Goal: Answer question/provide support

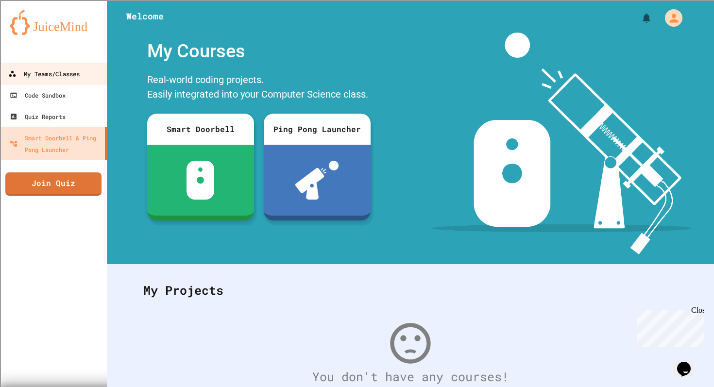
click at [57, 80] on link "My Teams/Classes" at bounding box center [54, 74] width 110 height 22
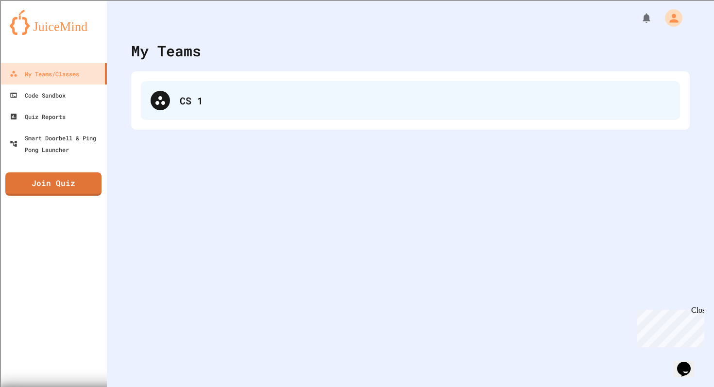
click at [189, 103] on div "CS 1" at bounding box center [425, 100] width 490 height 15
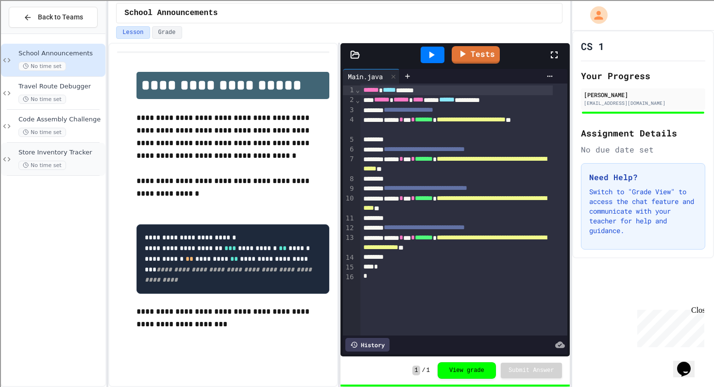
click at [88, 157] on div "Store Inventory Tracker No time set" at bounding box center [60, 159] width 85 height 21
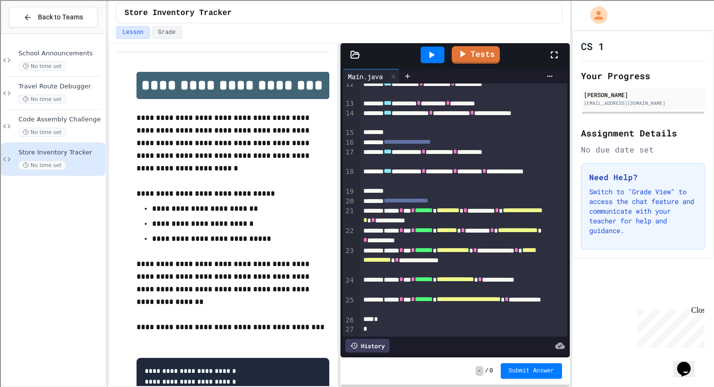
scroll to position [139, 0]
click at [436, 53] on icon at bounding box center [431, 55] width 12 height 12
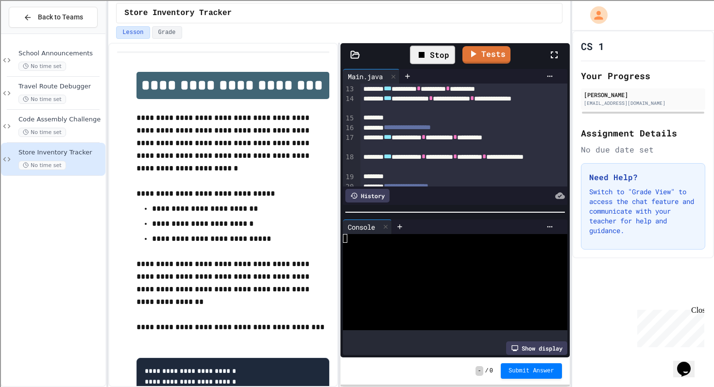
click at [426, 253] on div at bounding box center [445, 255] width 205 height 9
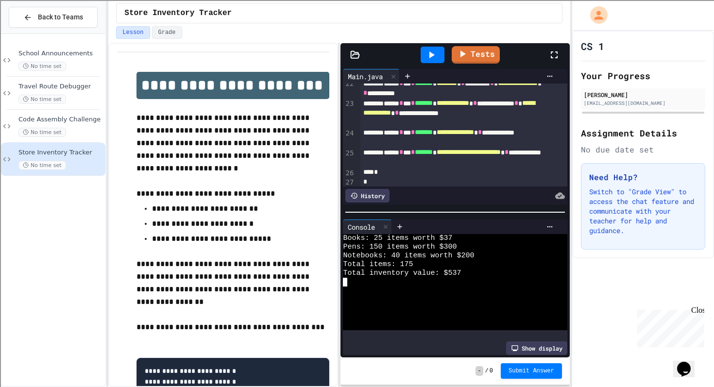
scroll to position [286, 0]
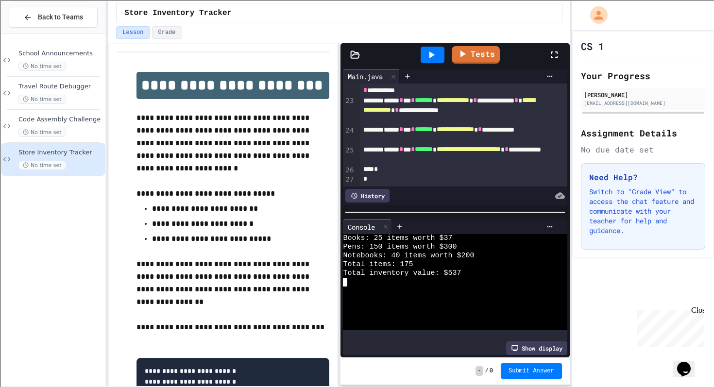
click at [432, 286] on div at bounding box center [445, 290] width 205 height 9
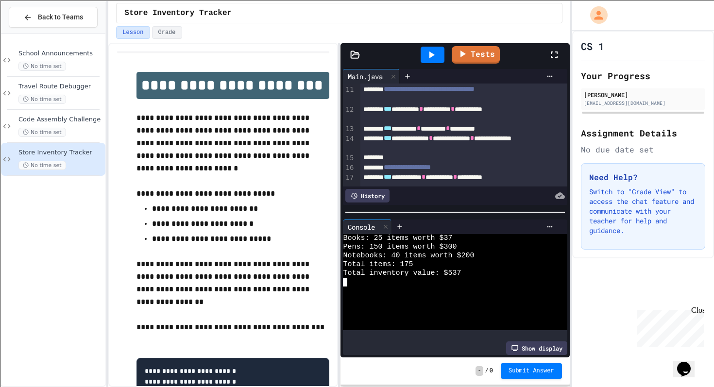
scroll to position [95, 0]
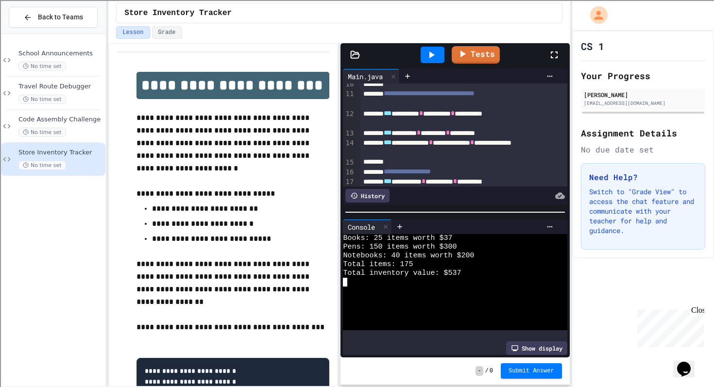
click at [454, 116] on span "*" at bounding box center [452, 113] width 4 height 7
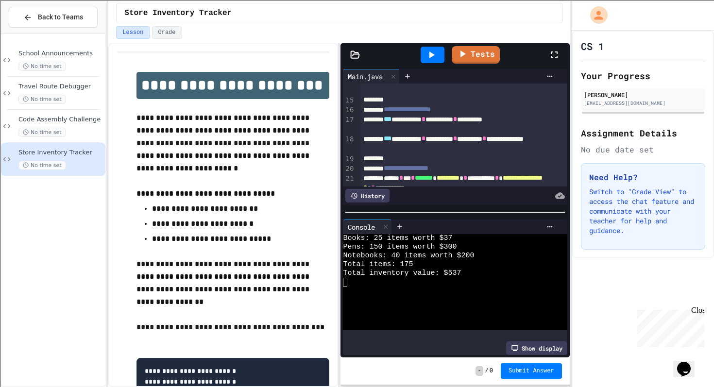
scroll to position [160, 0]
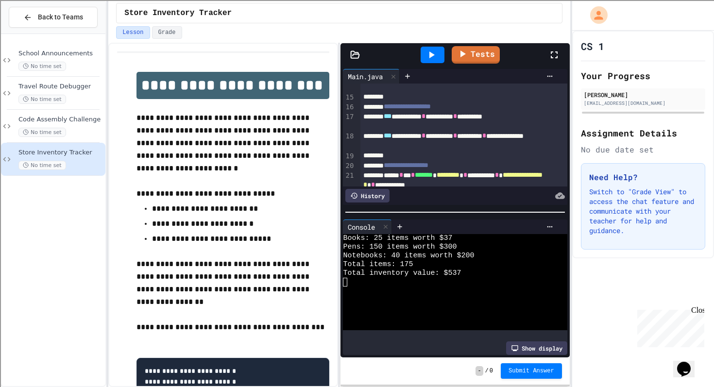
click at [487, 121] on div "**********" at bounding box center [452, 121] width 185 height 19
click at [465, 115] on div "**********" at bounding box center [452, 121] width 185 height 19
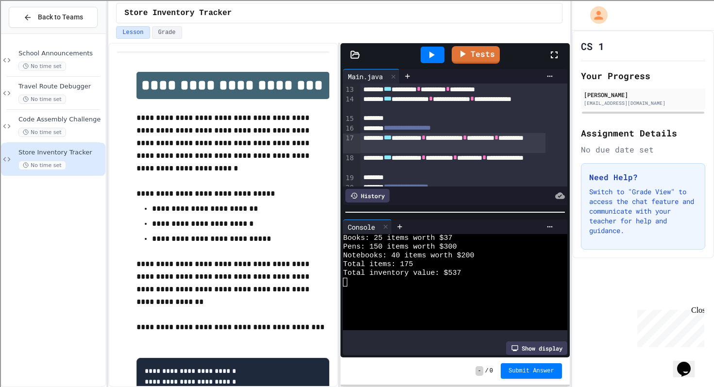
scroll to position [150, 0]
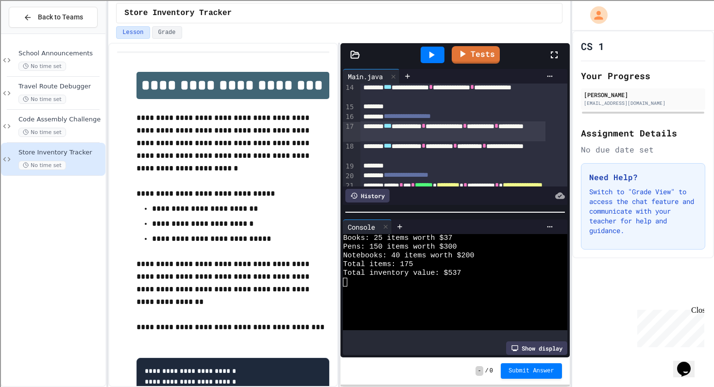
click at [435, 53] on icon at bounding box center [431, 55] width 12 height 12
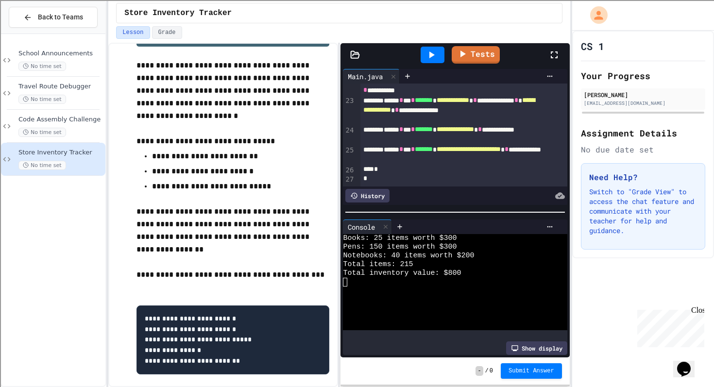
scroll to position [85, 0]
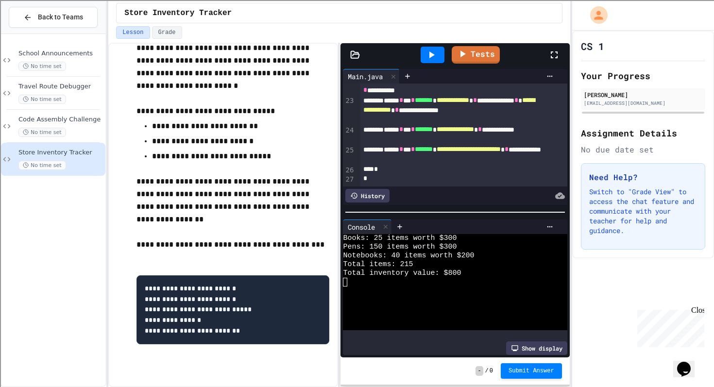
click at [518, 373] on span "Submit Answer" at bounding box center [531, 371] width 46 height 8
